Goal: Navigation & Orientation: Find specific page/section

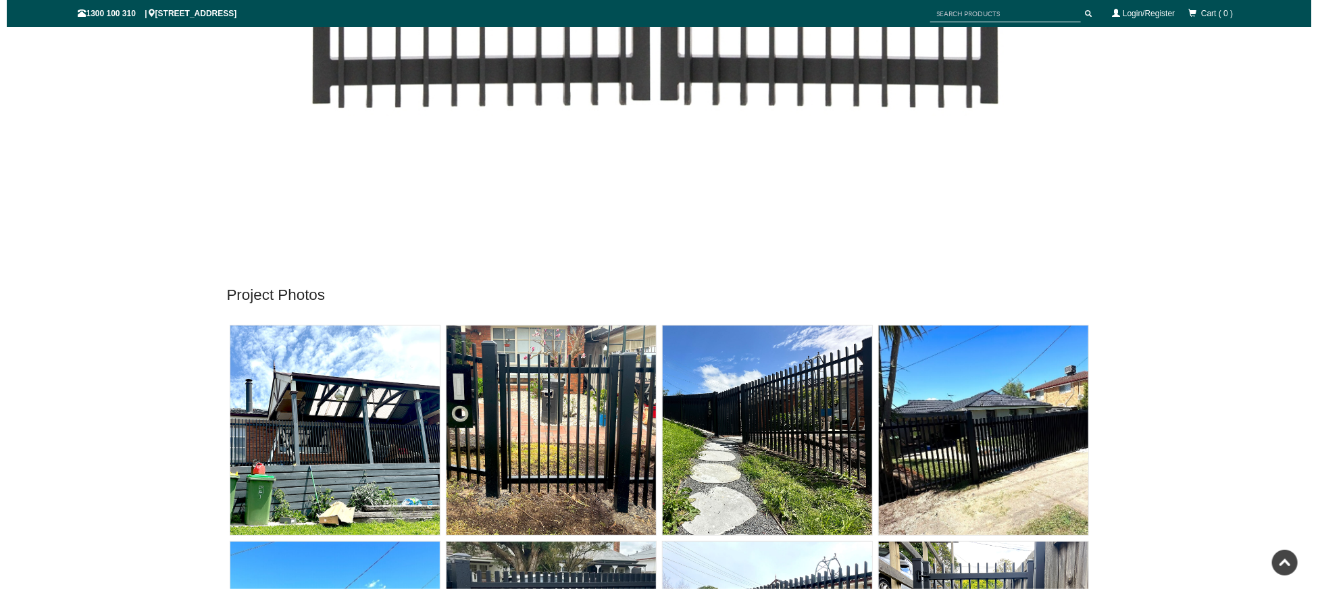
scroll to position [7384, 0]
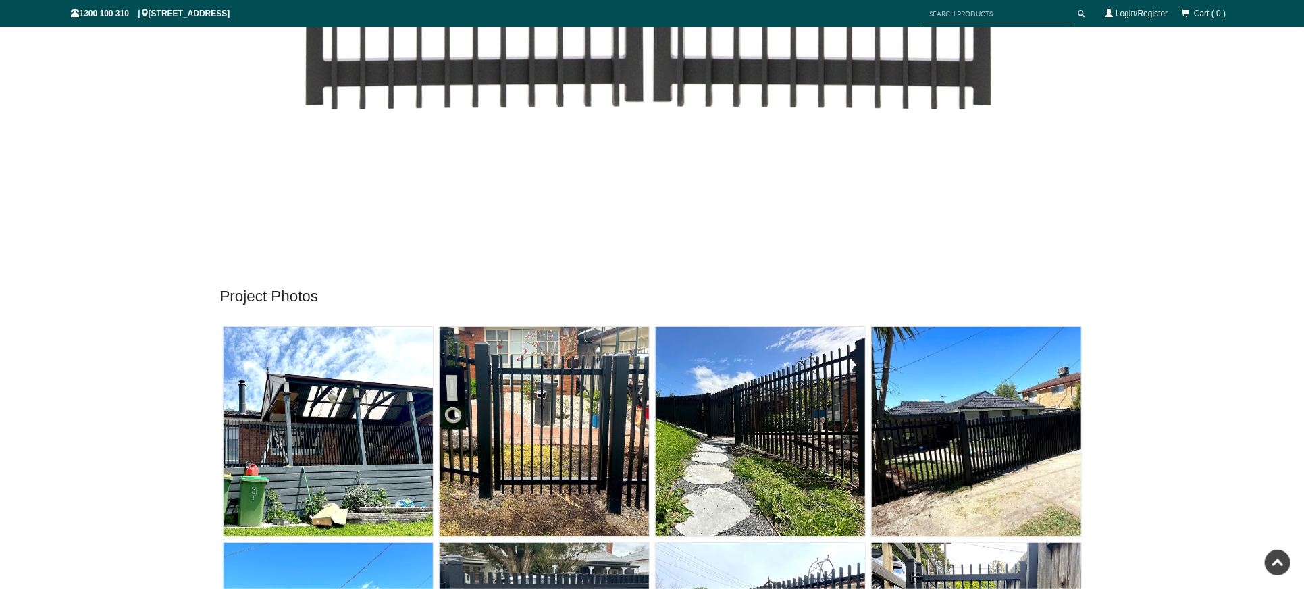
click at [553, 441] on img at bounding box center [544, 431] width 209 height 209
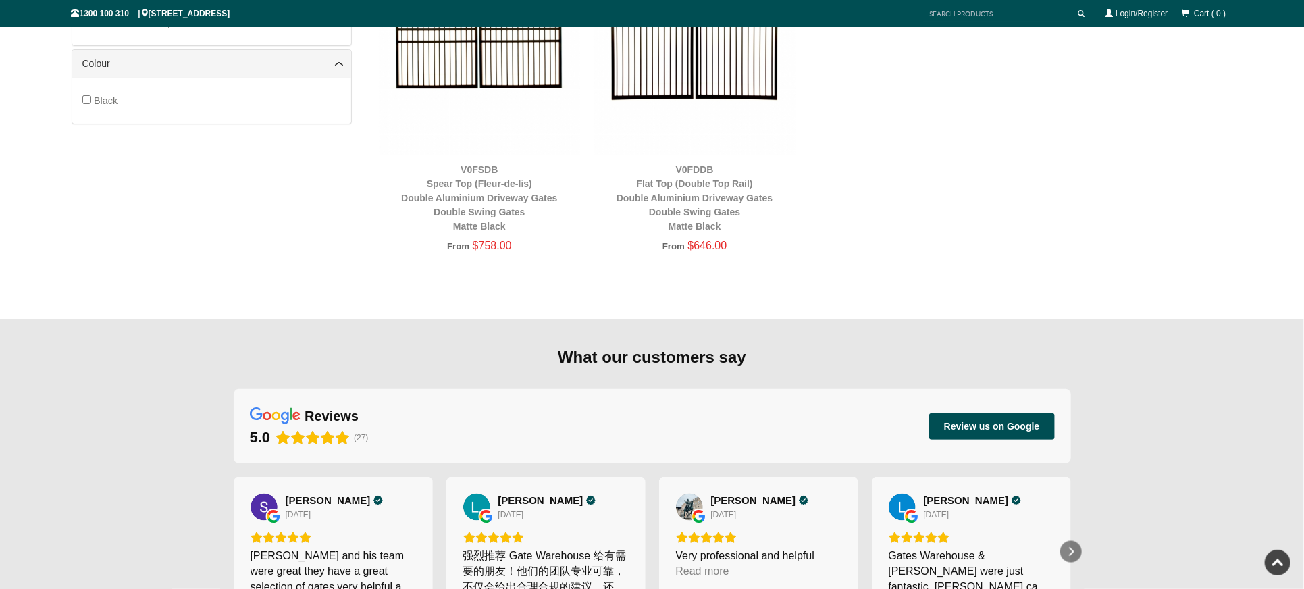
scroll to position [1235, 0]
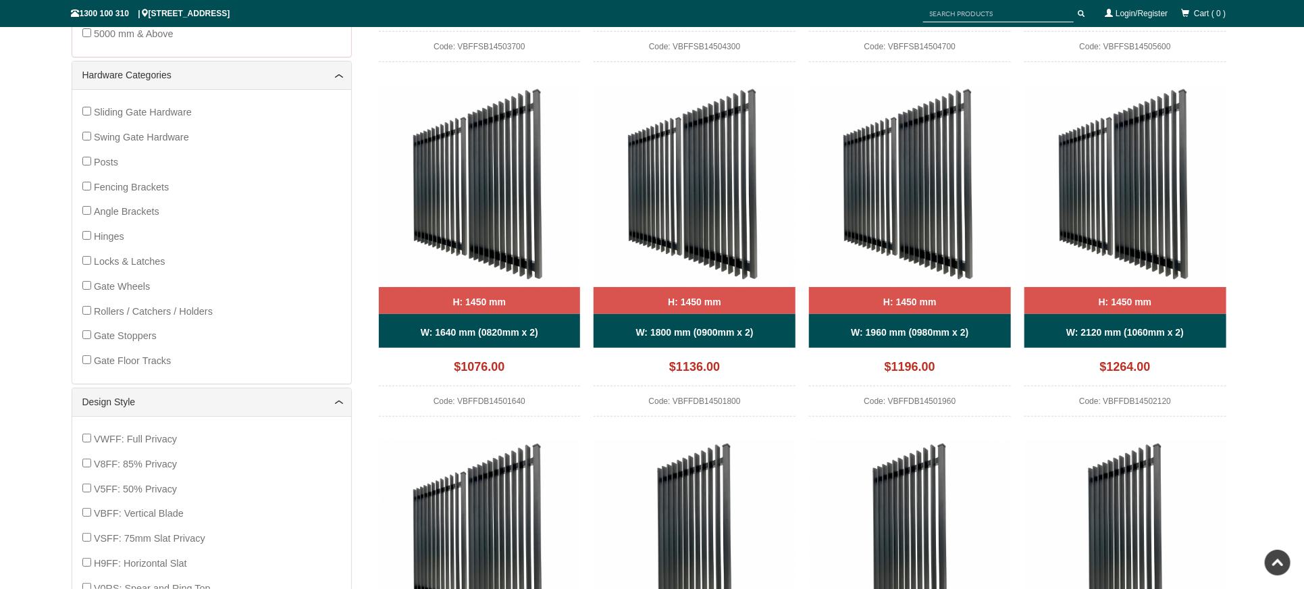
scroll to position [664, 0]
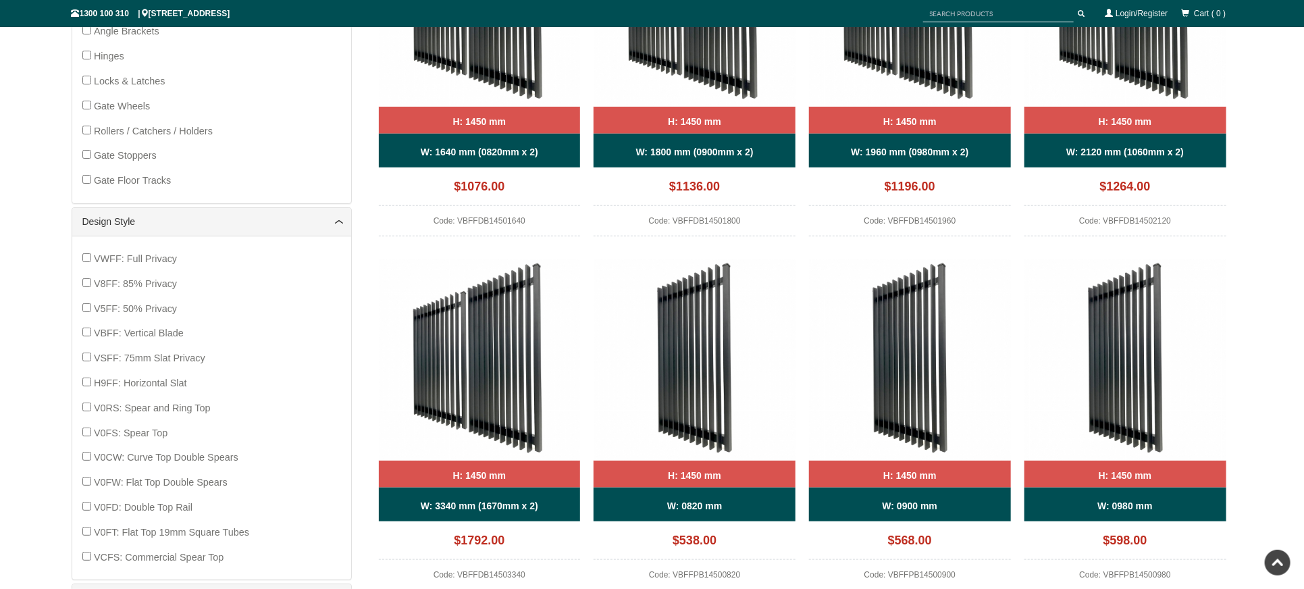
click at [128, 329] on span "VBFF: Vertical Blade" at bounding box center [139, 333] width 90 height 11
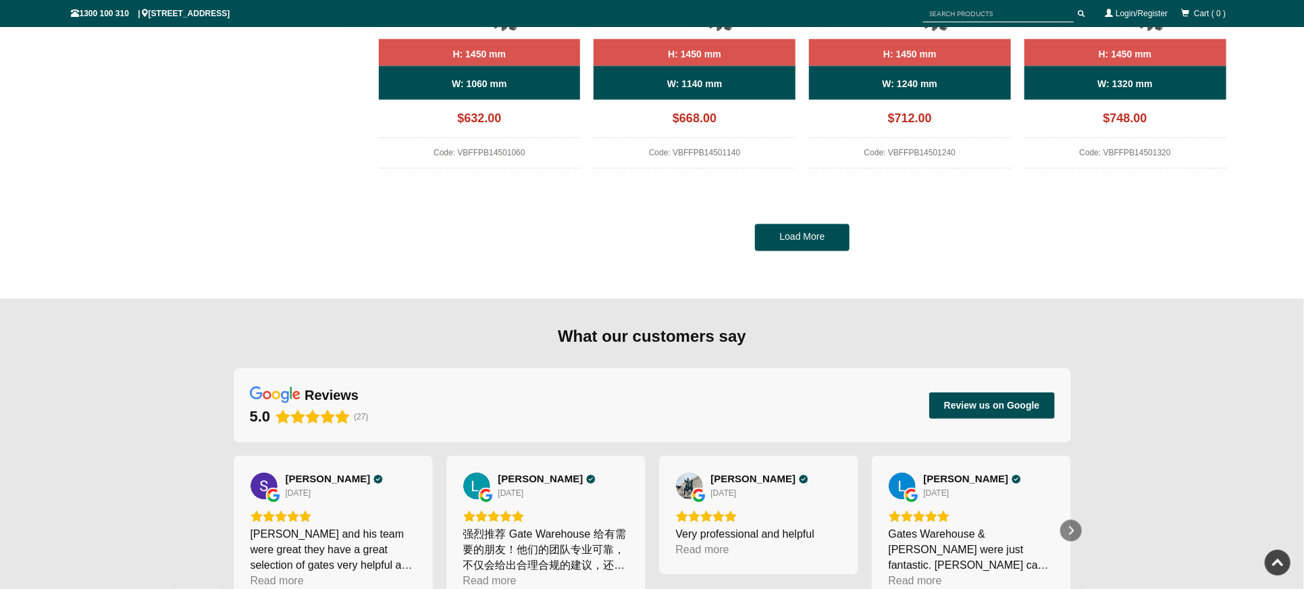
scroll to position [1474, 0]
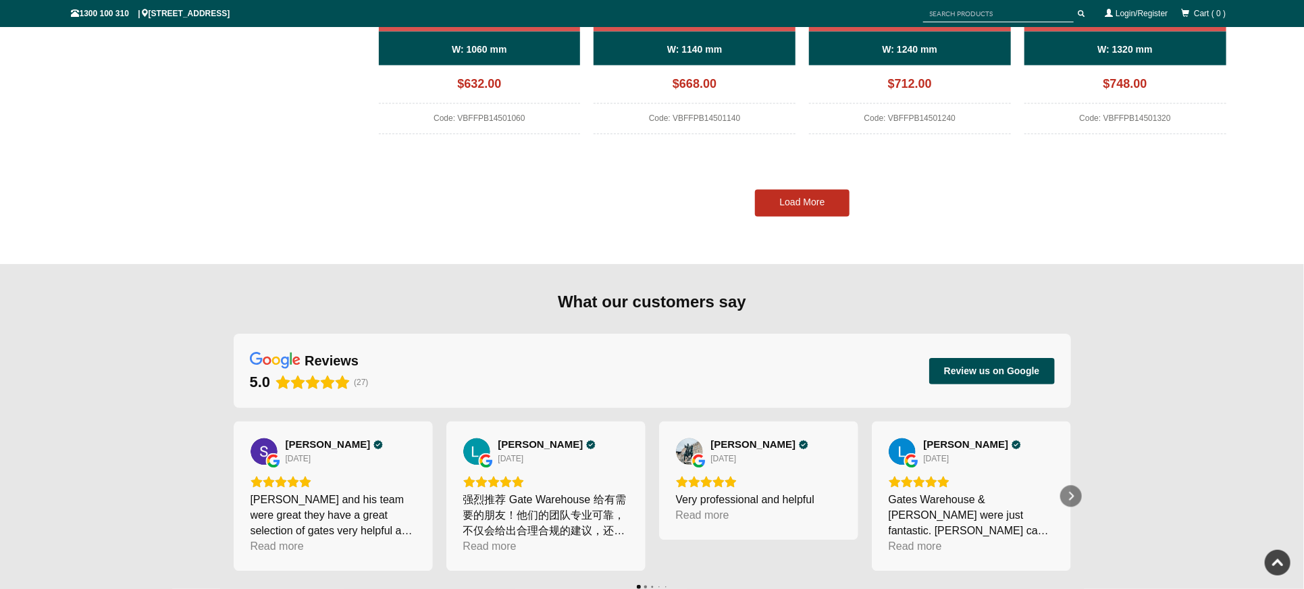
click at [799, 205] on link "Load More" at bounding box center [802, 203] width 95 height 27
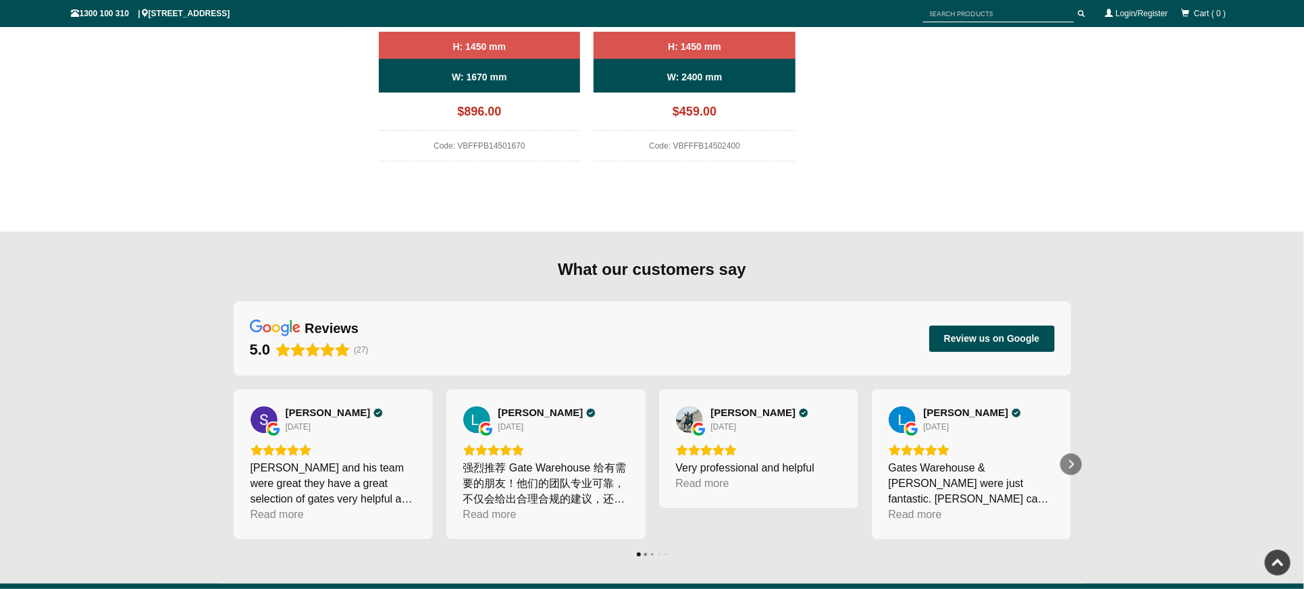
scroll to position [2050, 0]
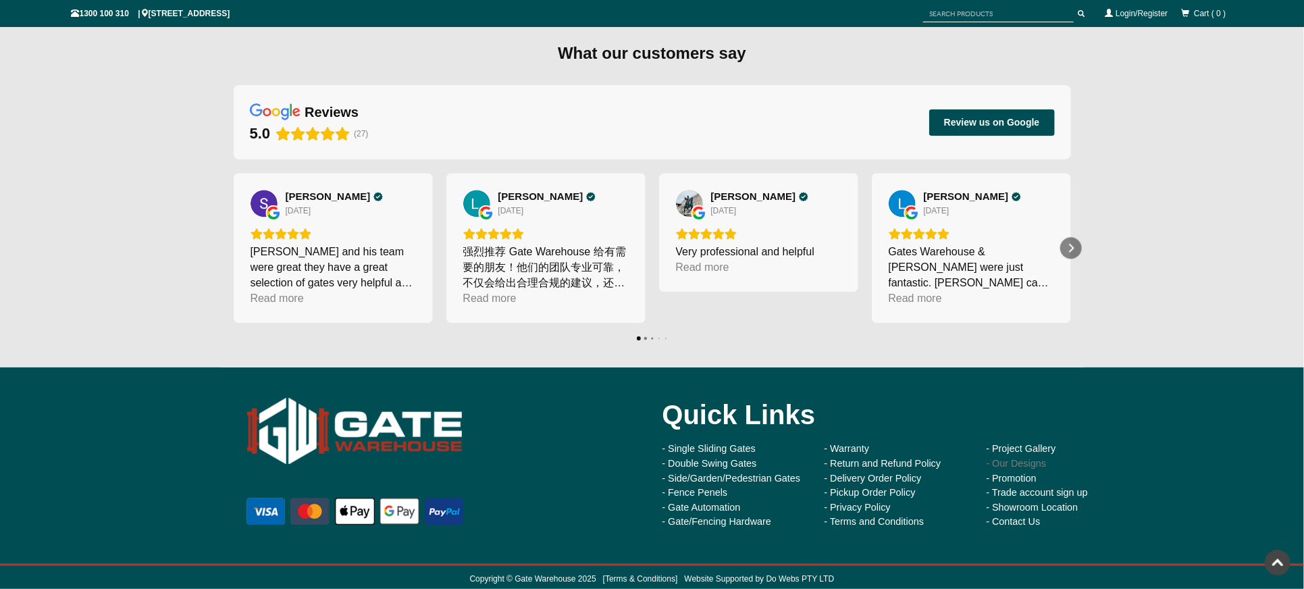
click at [1014, 458] on link "- Our Designs" at bounding box center [1017, 463] width 60 height 11
click at [1037, 448] on link "- Project Gallery" at bounding box center [1022, 448] width 70 height 11
